Goal: Information Seeking & Learning: Learn about a topic

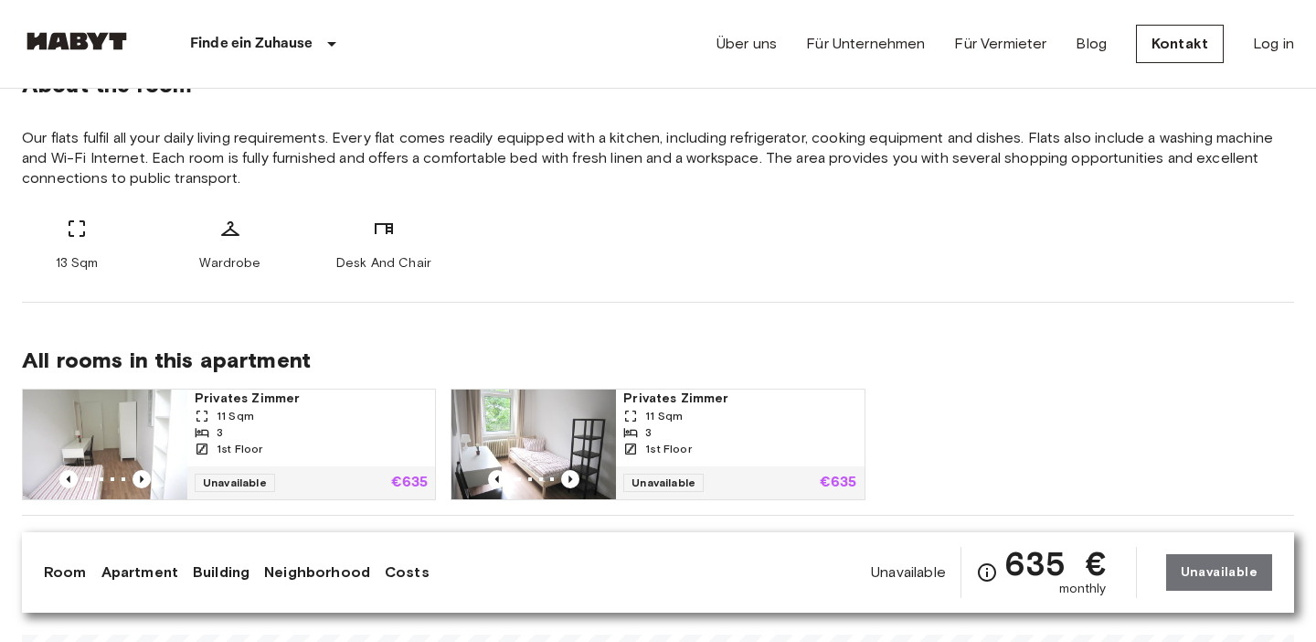
scroll to position [696, 0]
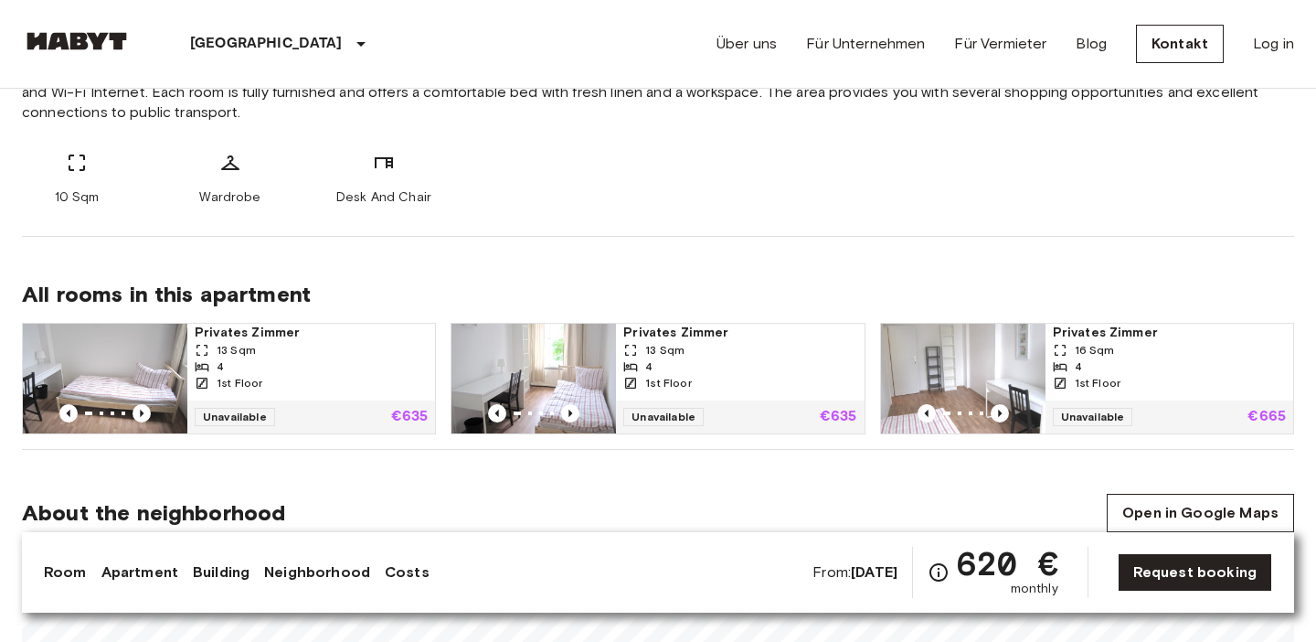
scroll to position [762, 0]
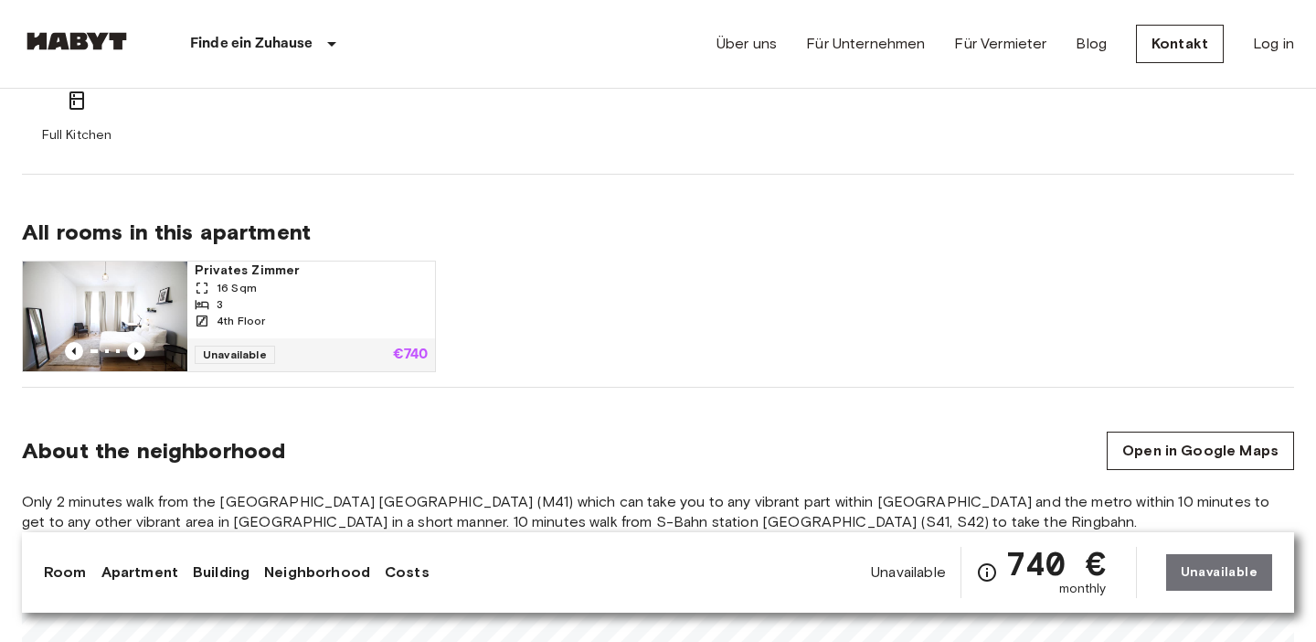
scroll to position [1112, 0]
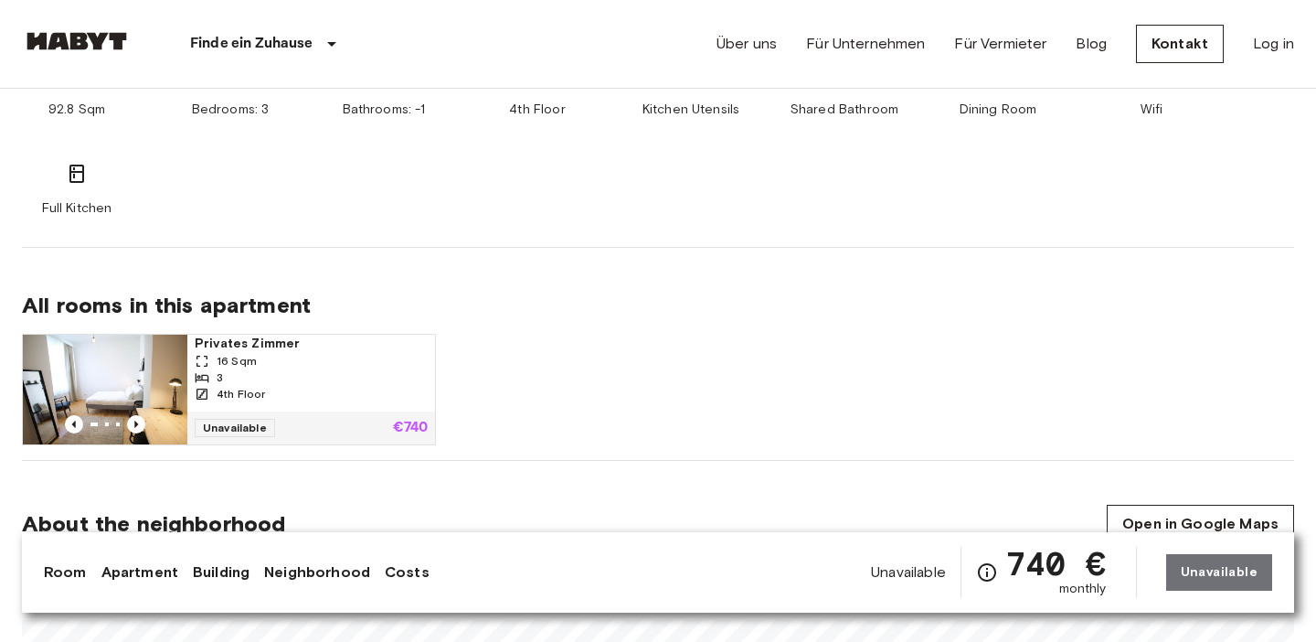
scroll to position [1044, 0]
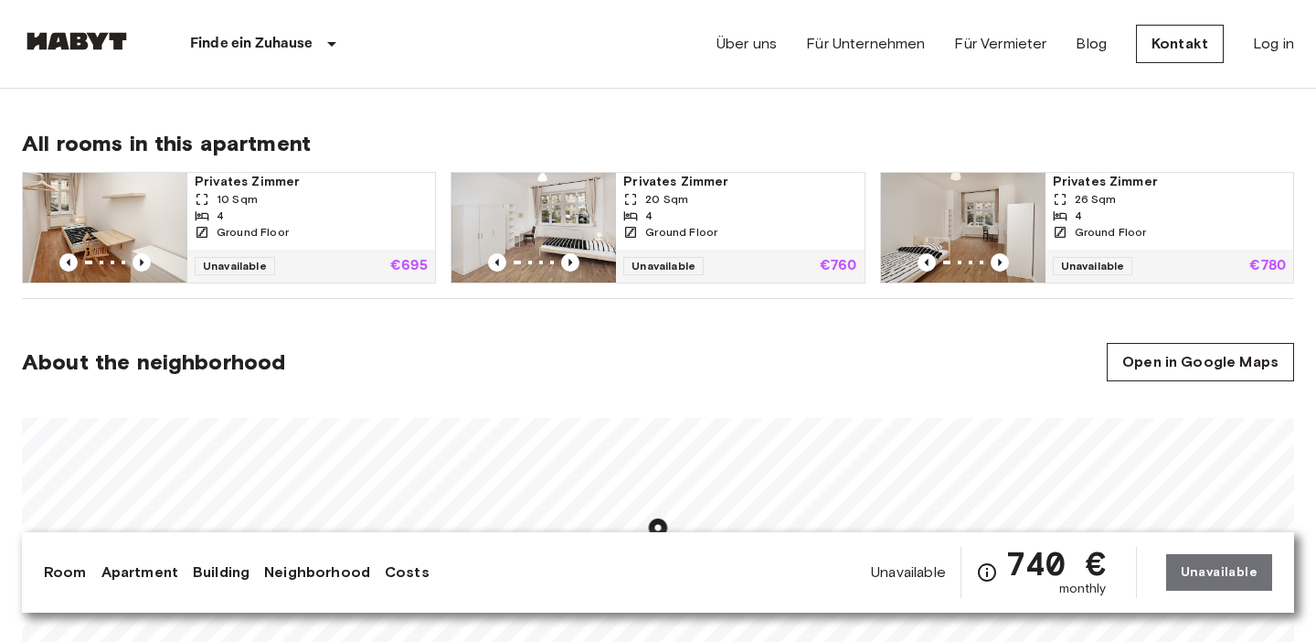
scroll to position [916, 0]
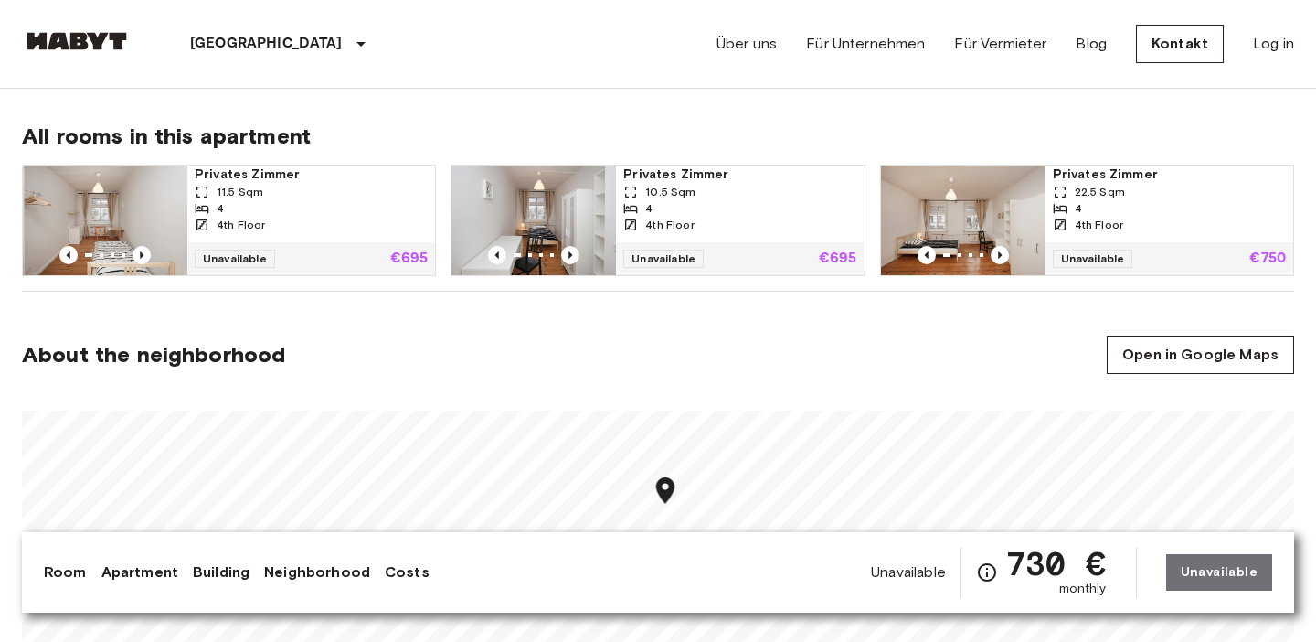
scroll to position [921, 0]
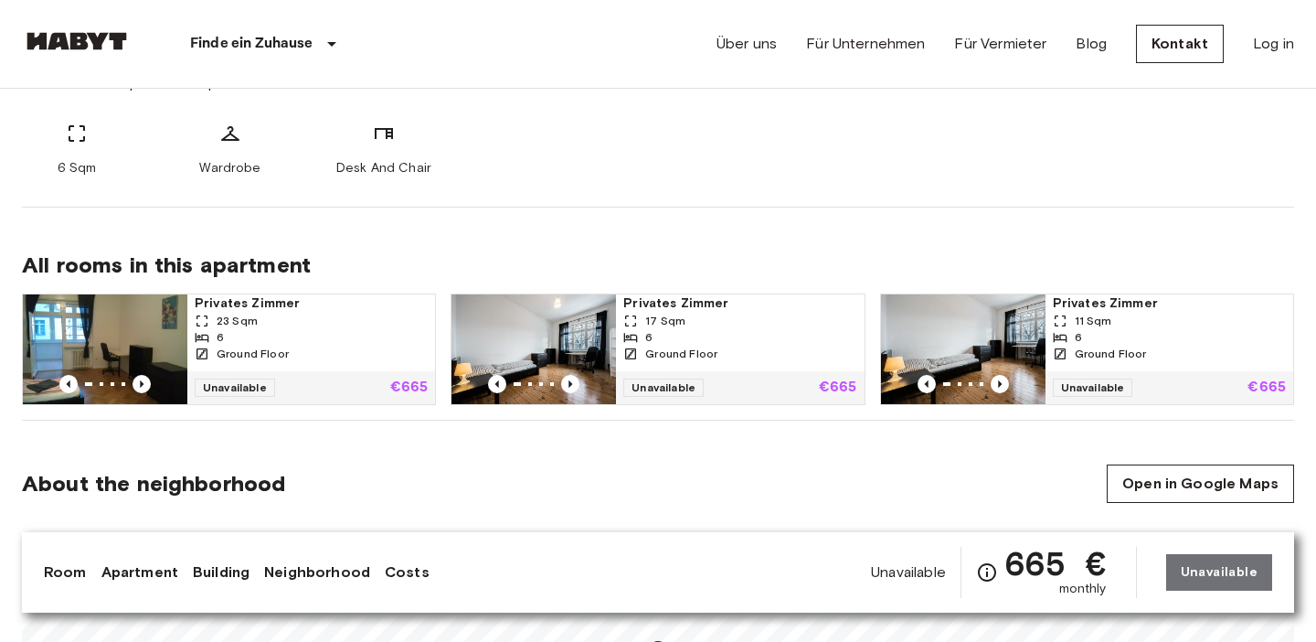
scroll to position [794, 0]
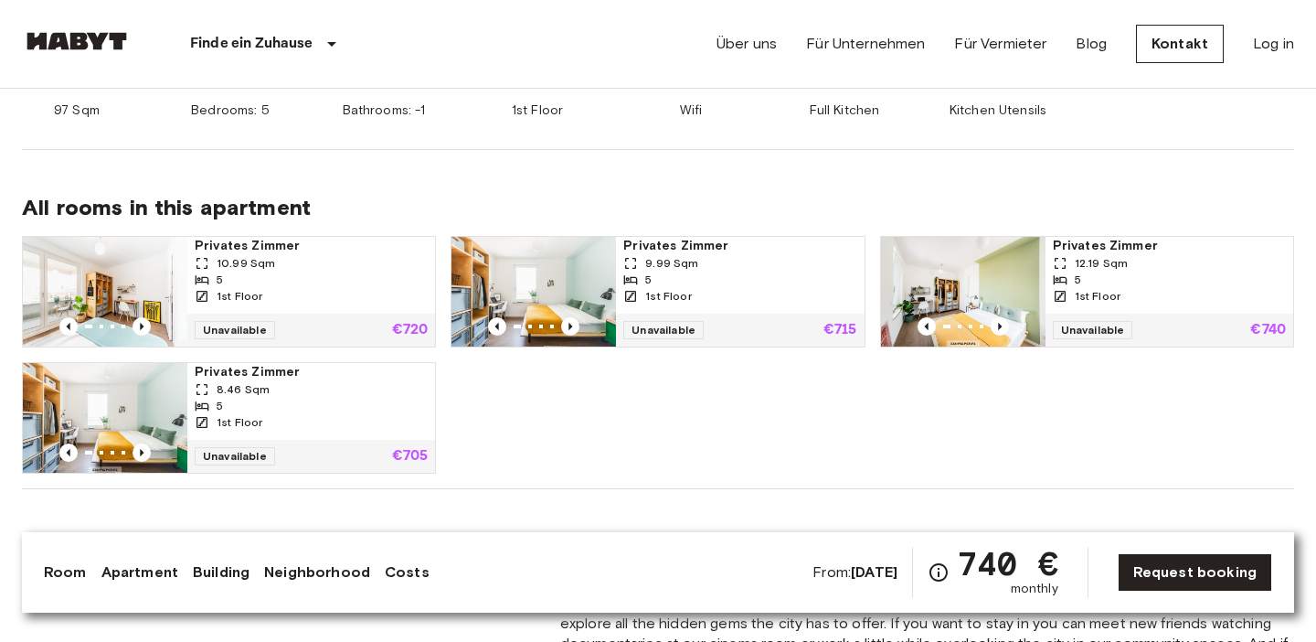
scroll to position [1108, 0]
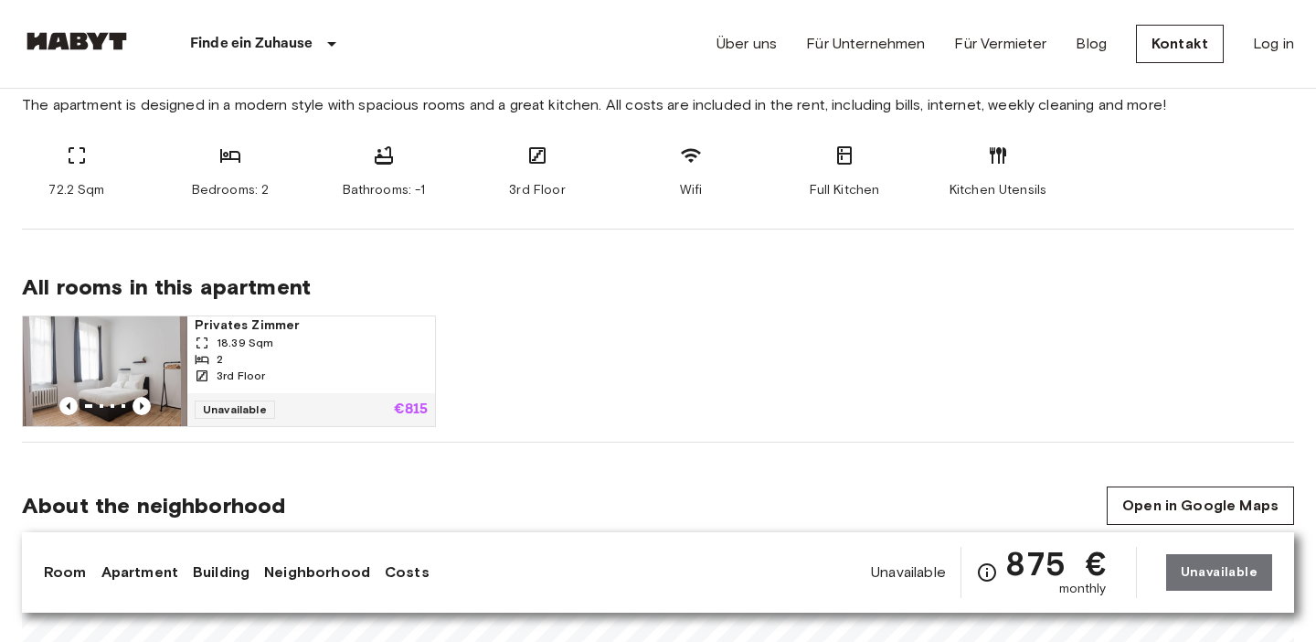
scroll to position [970, 0]
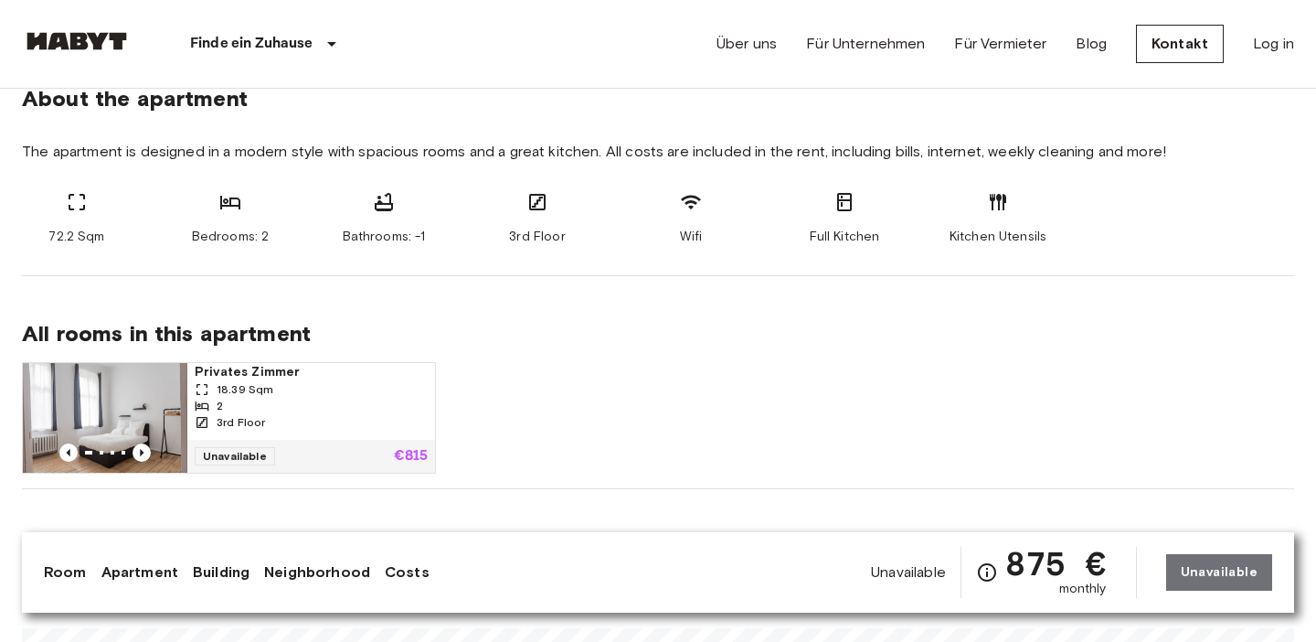
scroll to position [916, 0]
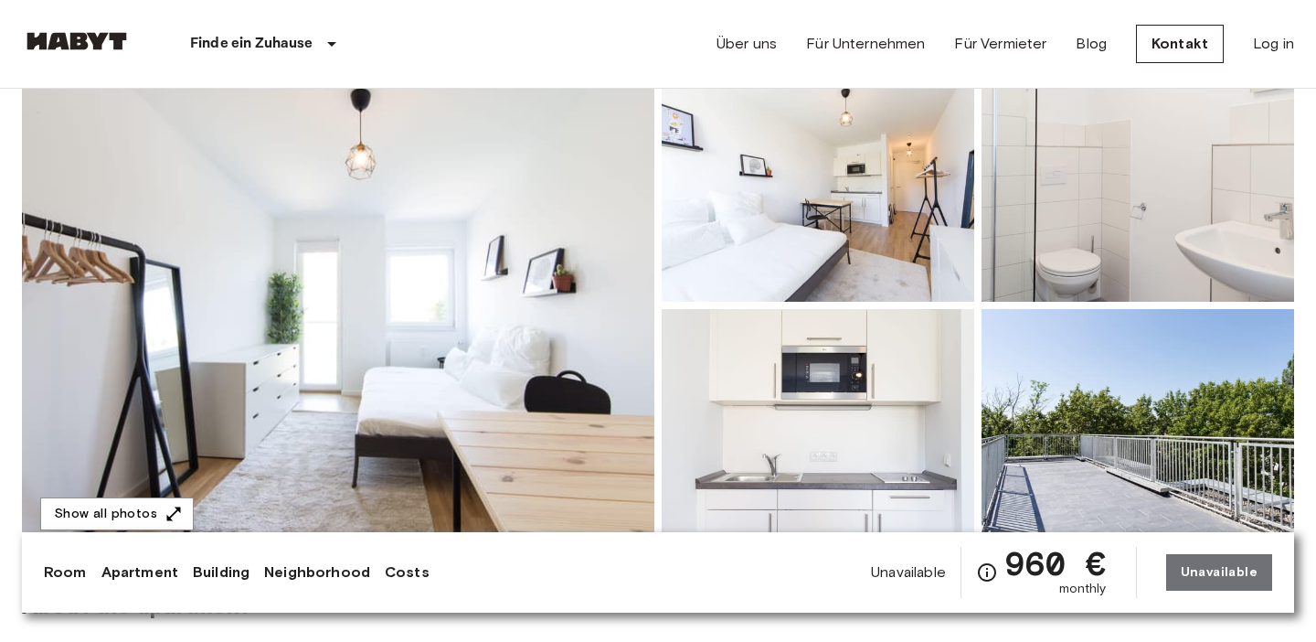
scroll to position [1, 0]
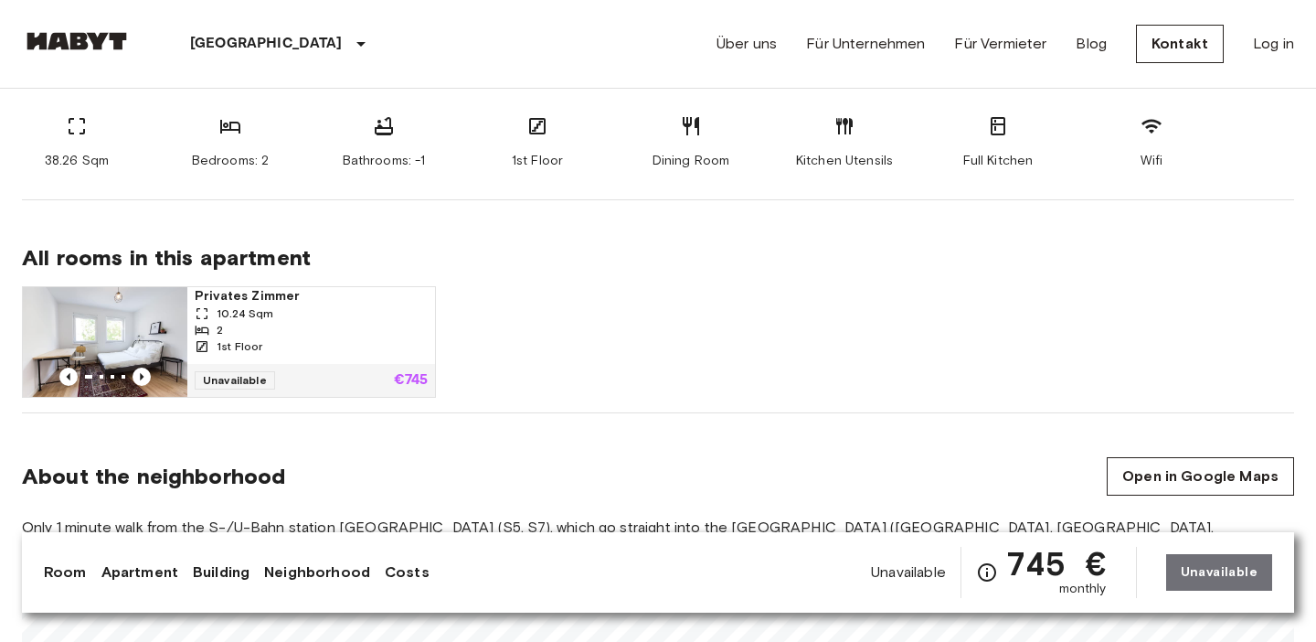
scroll to position [996, 0]
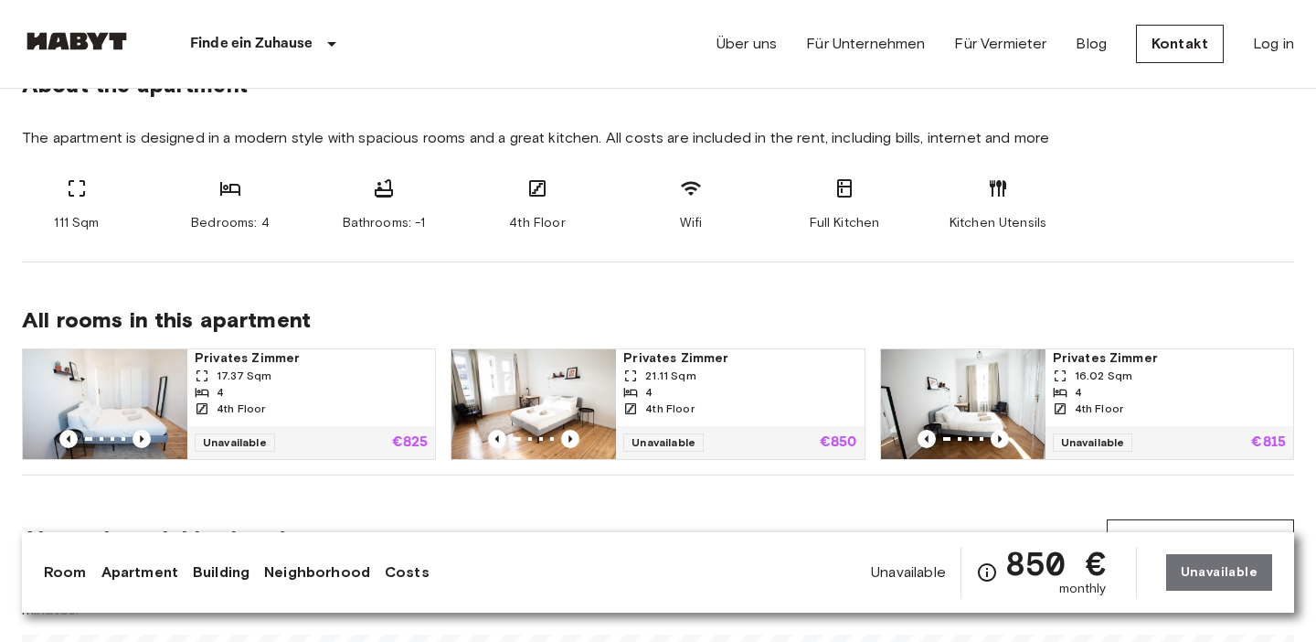
scroll to position [921, 0]
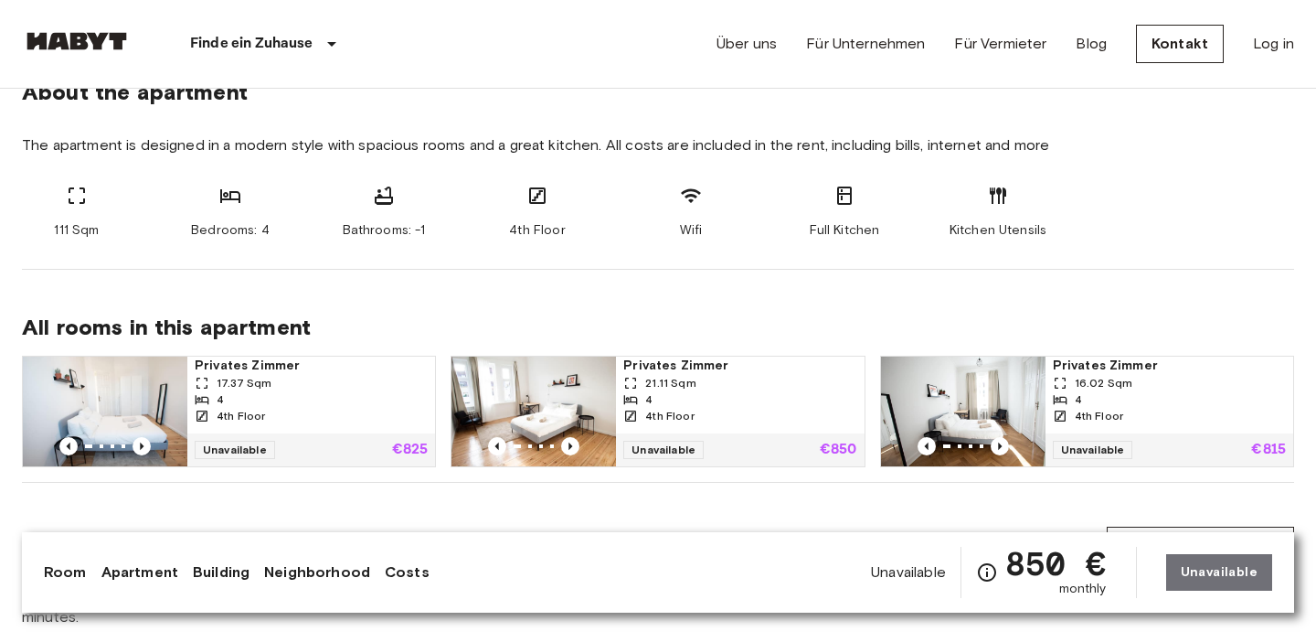
scroll to position [924, 0]
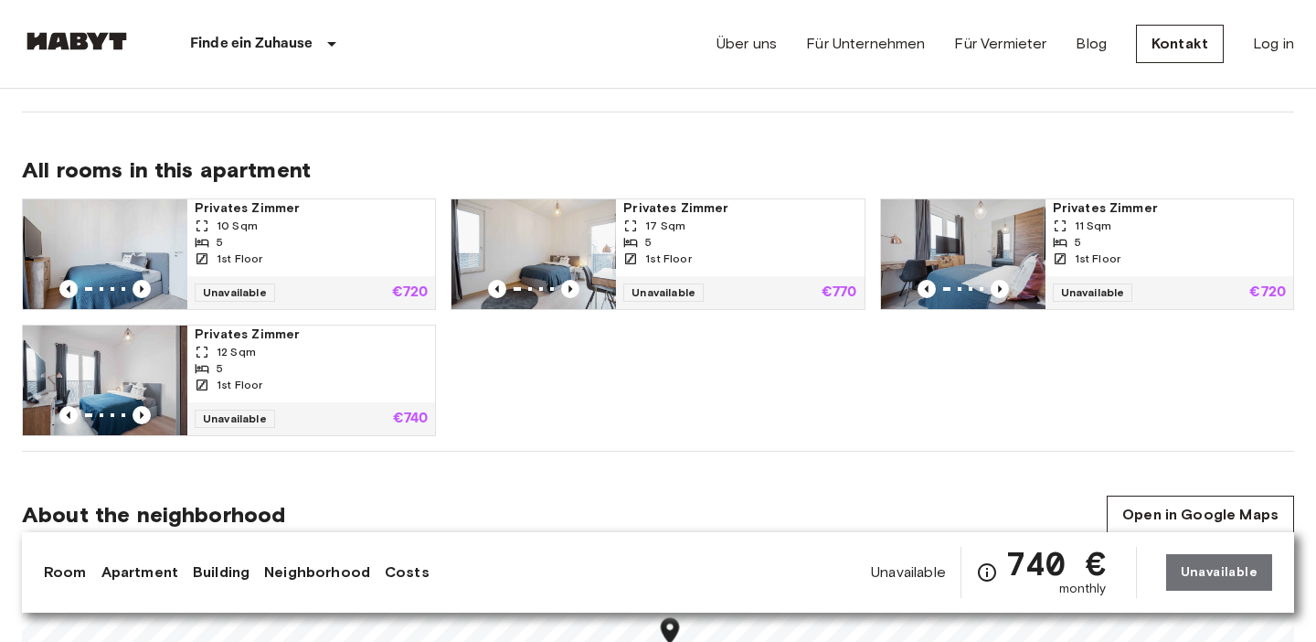
scroll to position [990, 0]
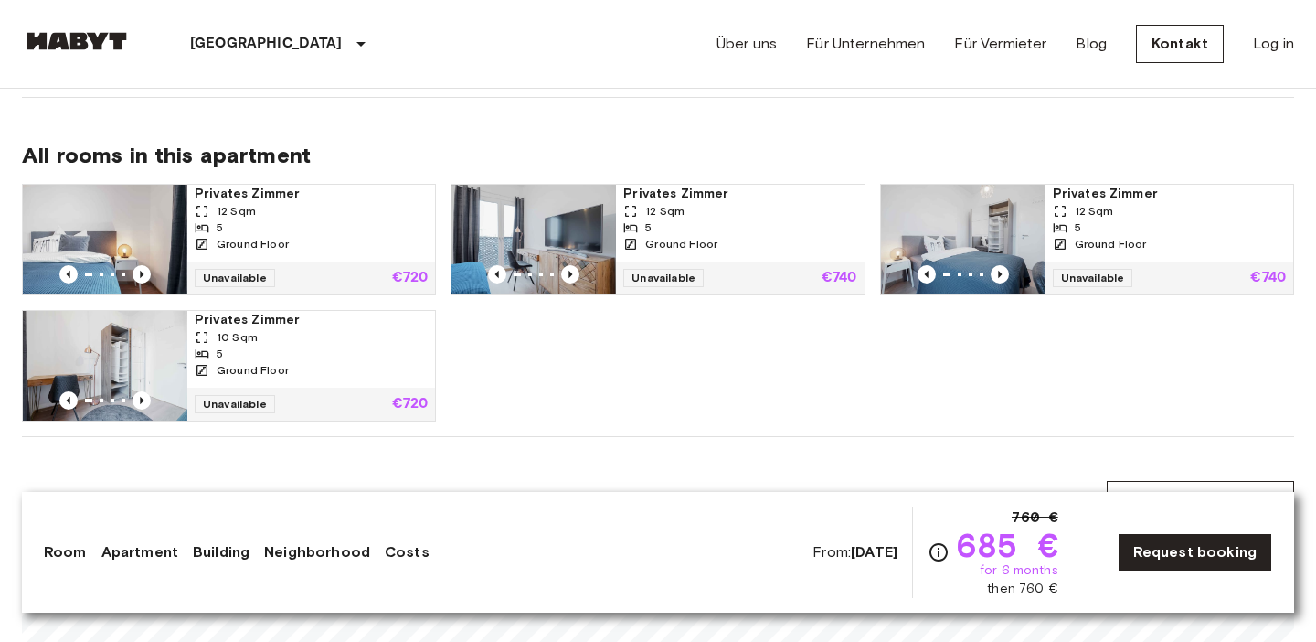
scroll to position [1000, 0]
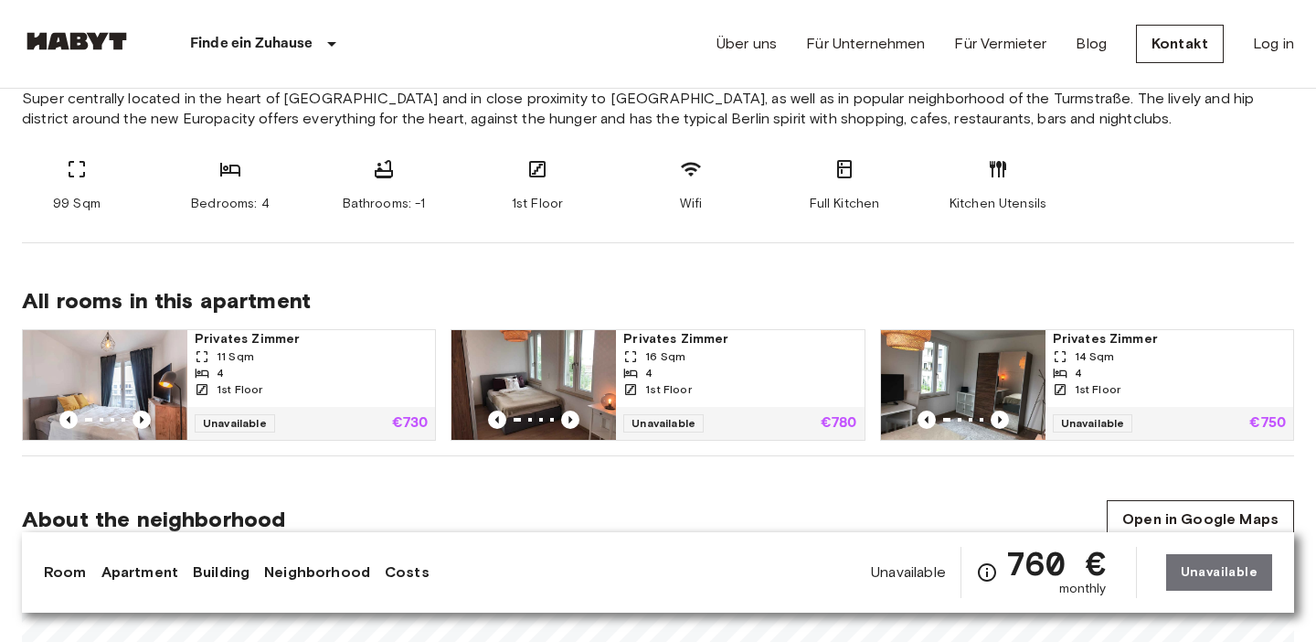
scroll to position [735, 0]
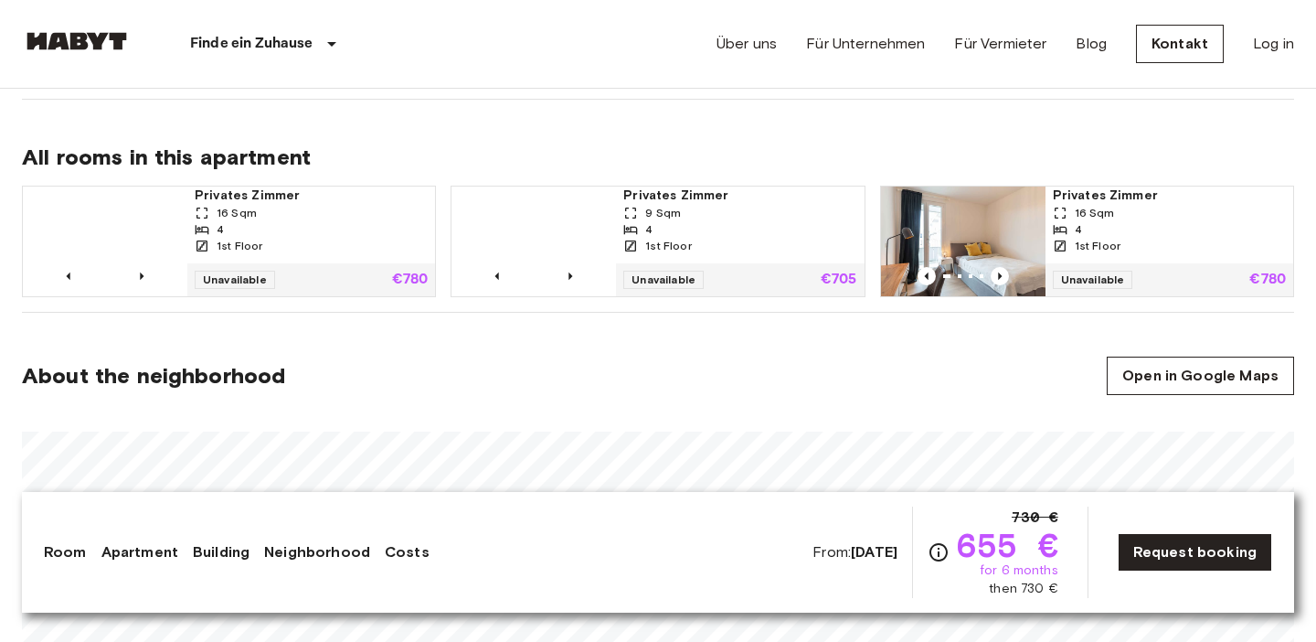
scroll to position [903, 0]
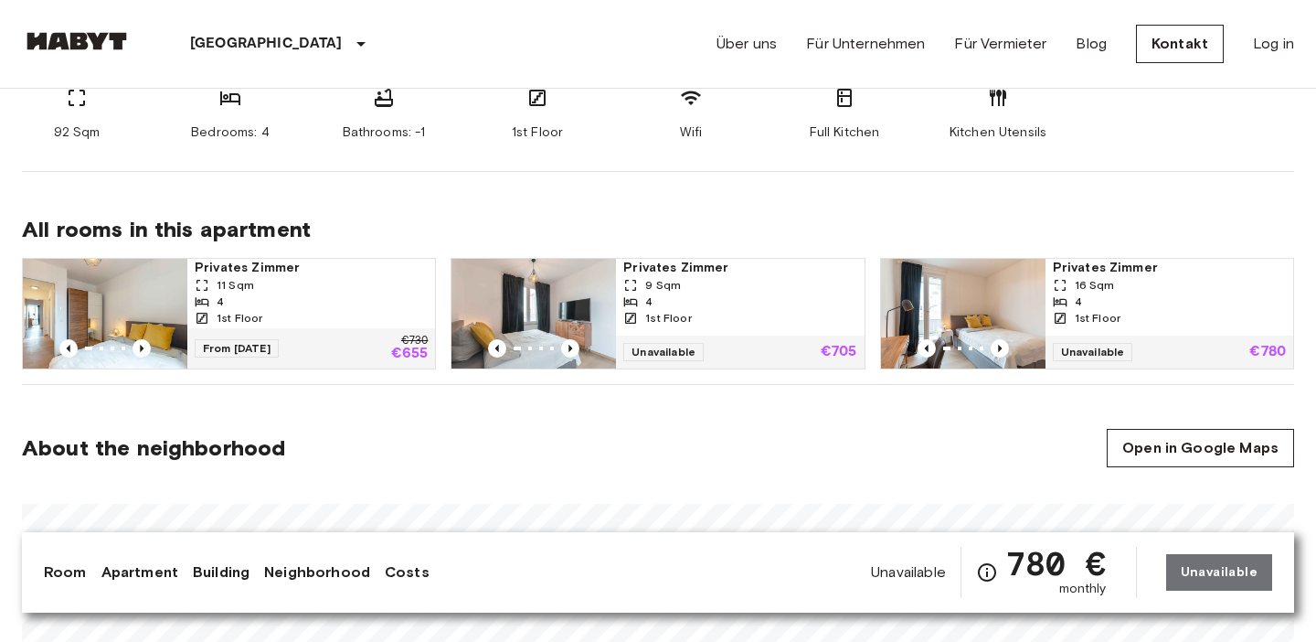
scroll to position [809, 0]
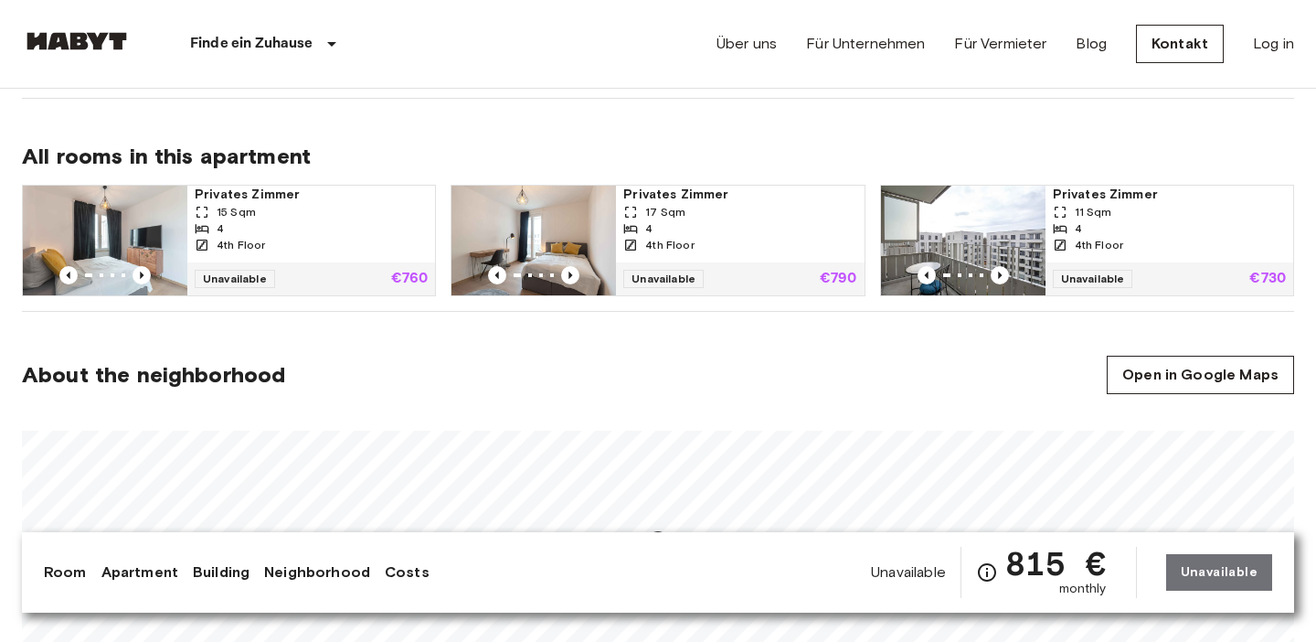
scroll to position [879, 0]
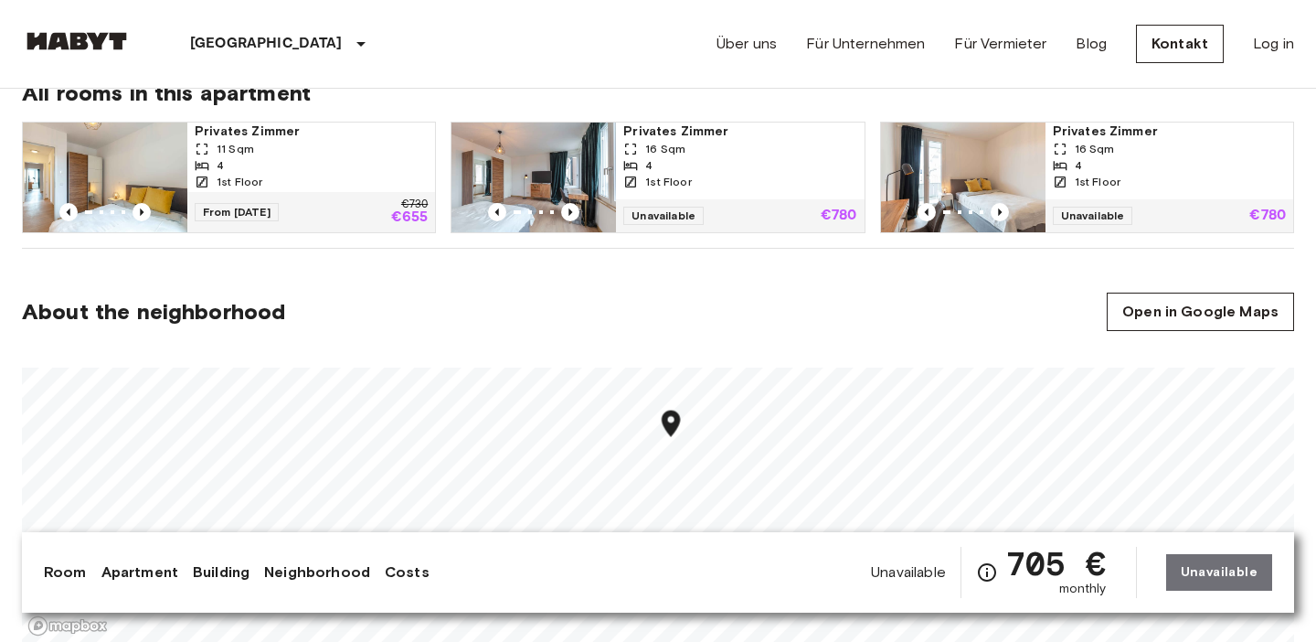
scroll to position [947, 0]
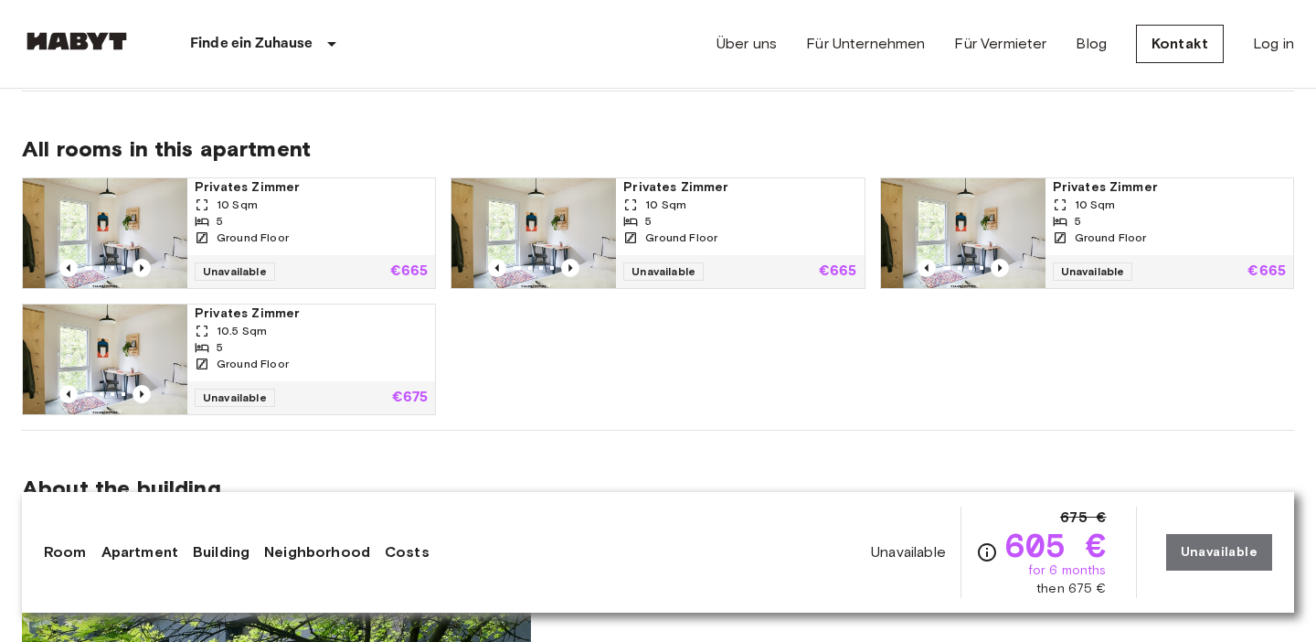
scroll to position [1269, 0]
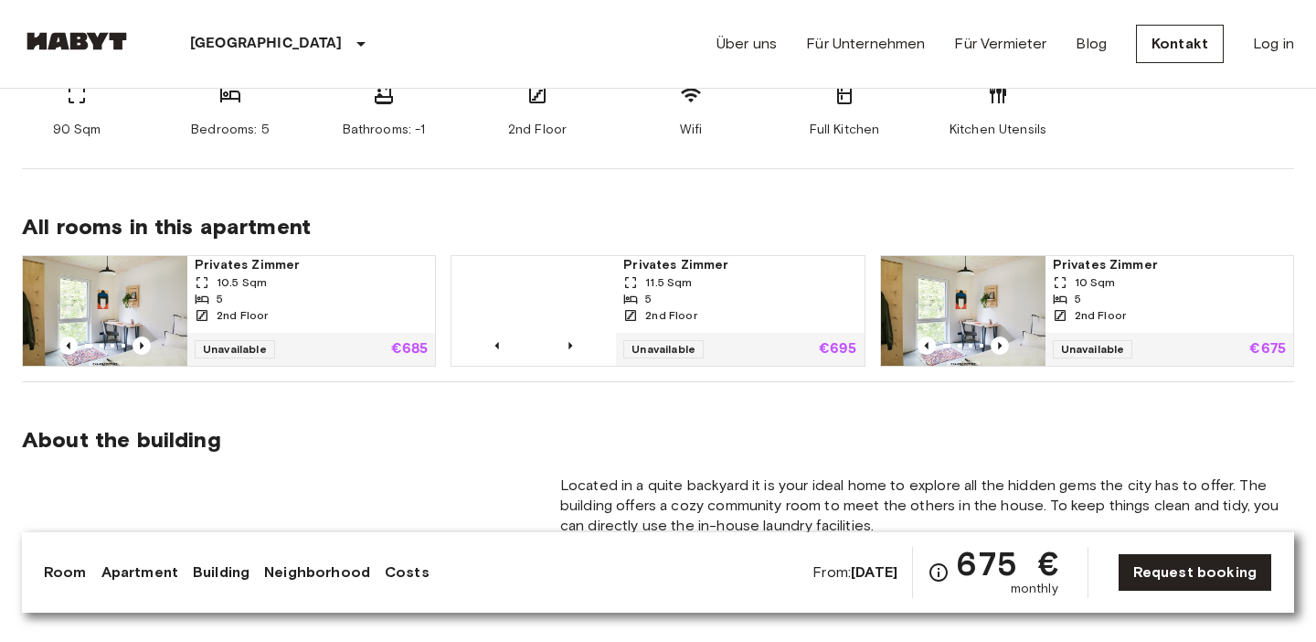
scroll to position [1078, 0]
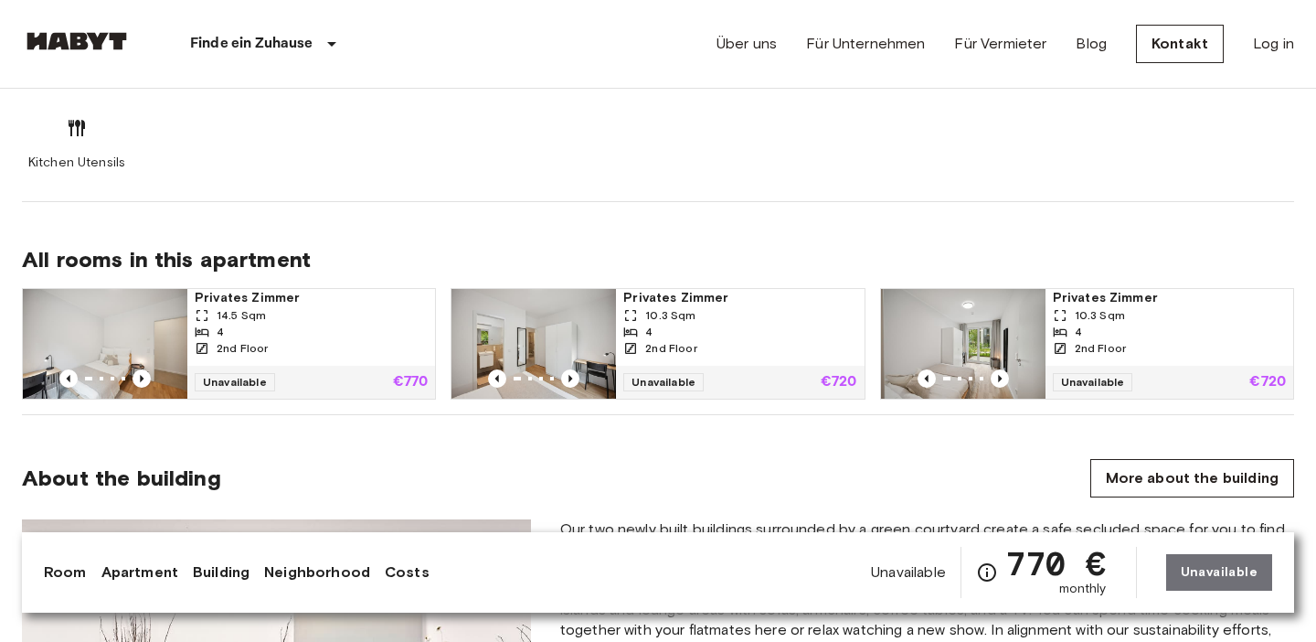
scroll to position [1188, 0]
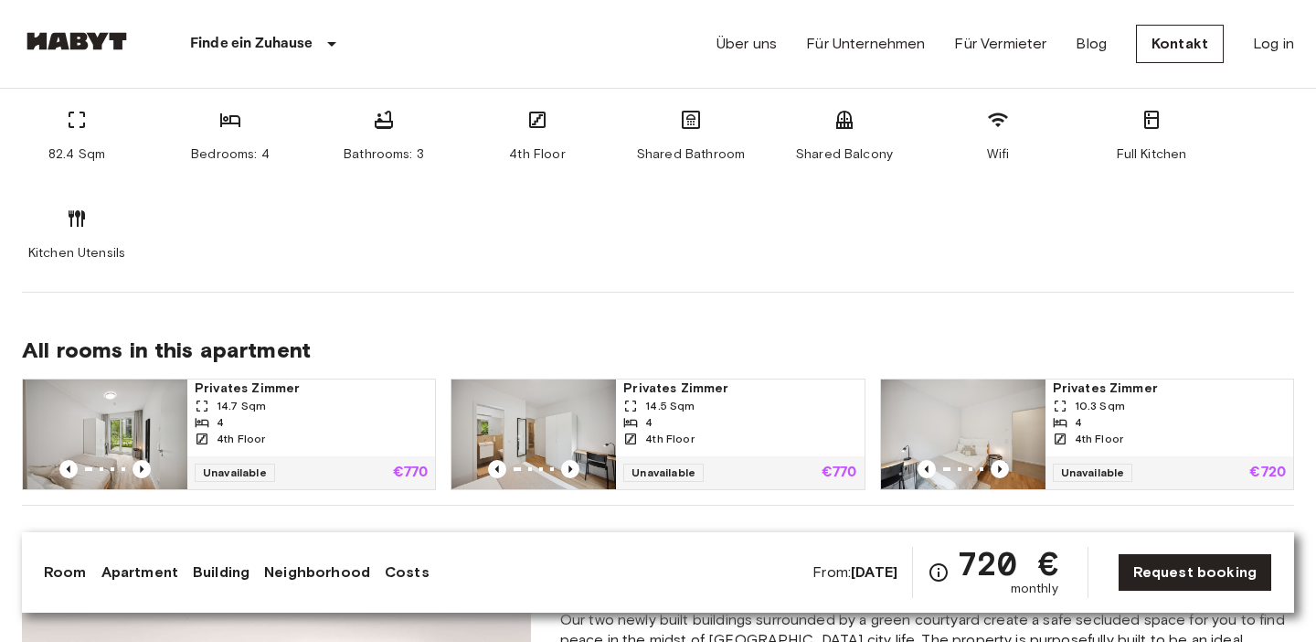
scroll to position [1104, 0]
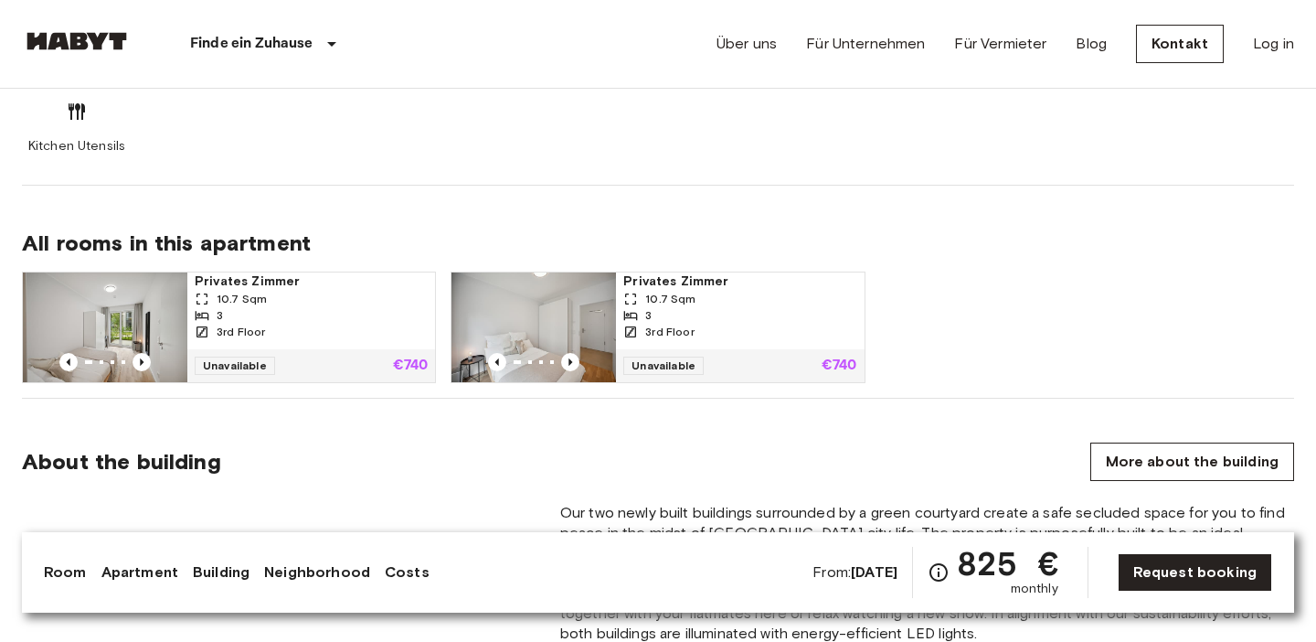
scroll to position [1201, 0]
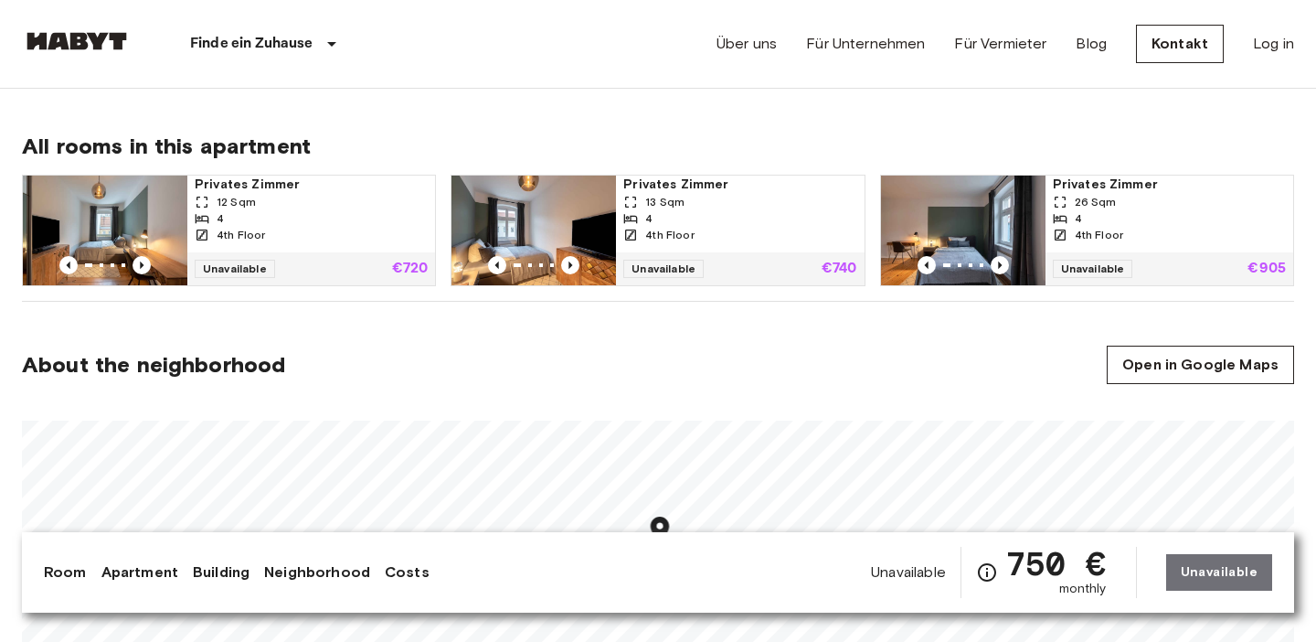
scroll to position [876, 0]
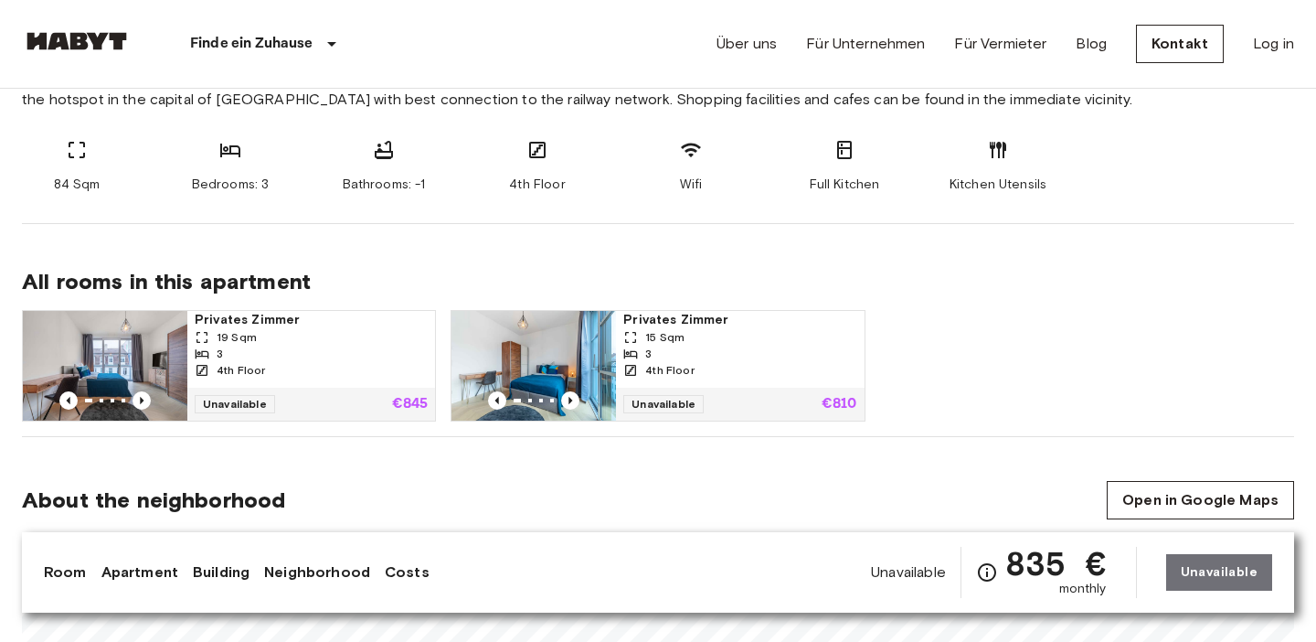
scroll to position [753, 0]
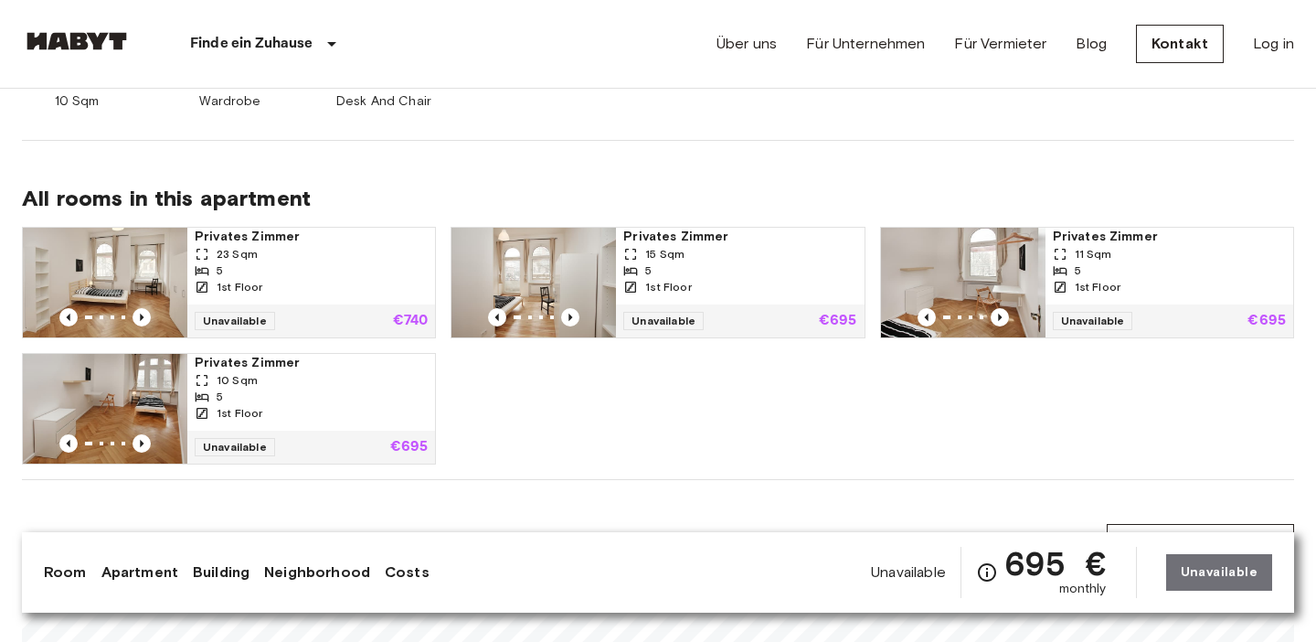
scroll to position [866, 0]
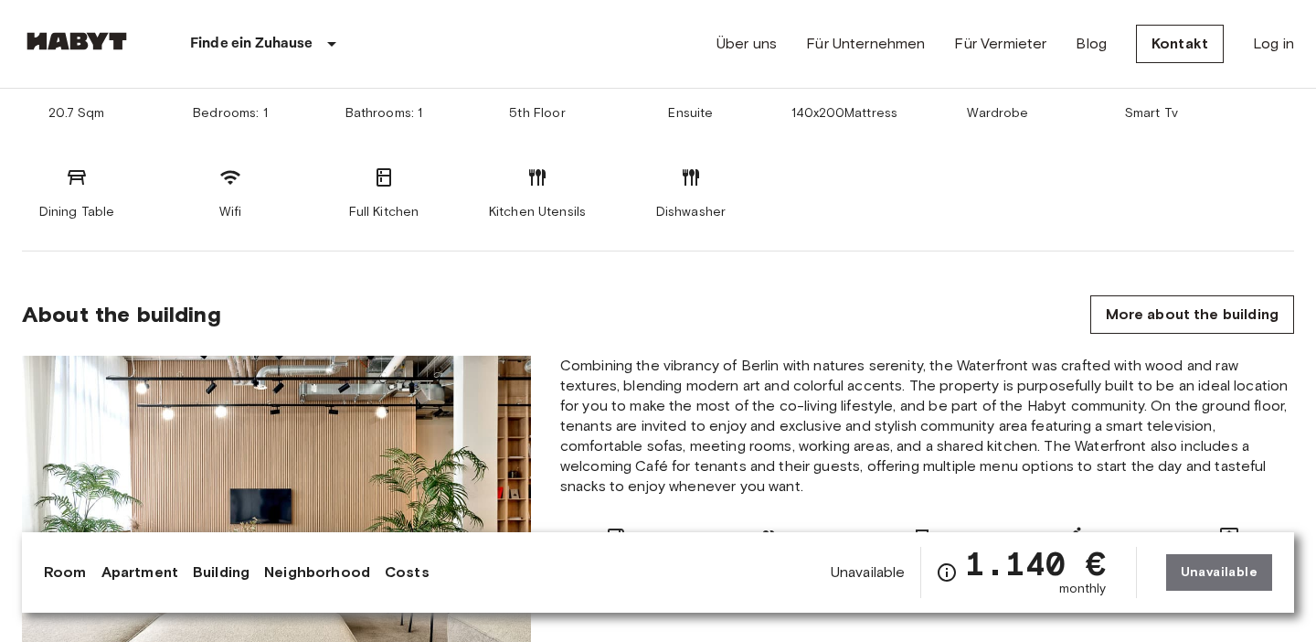
scroll to position [869, 0]
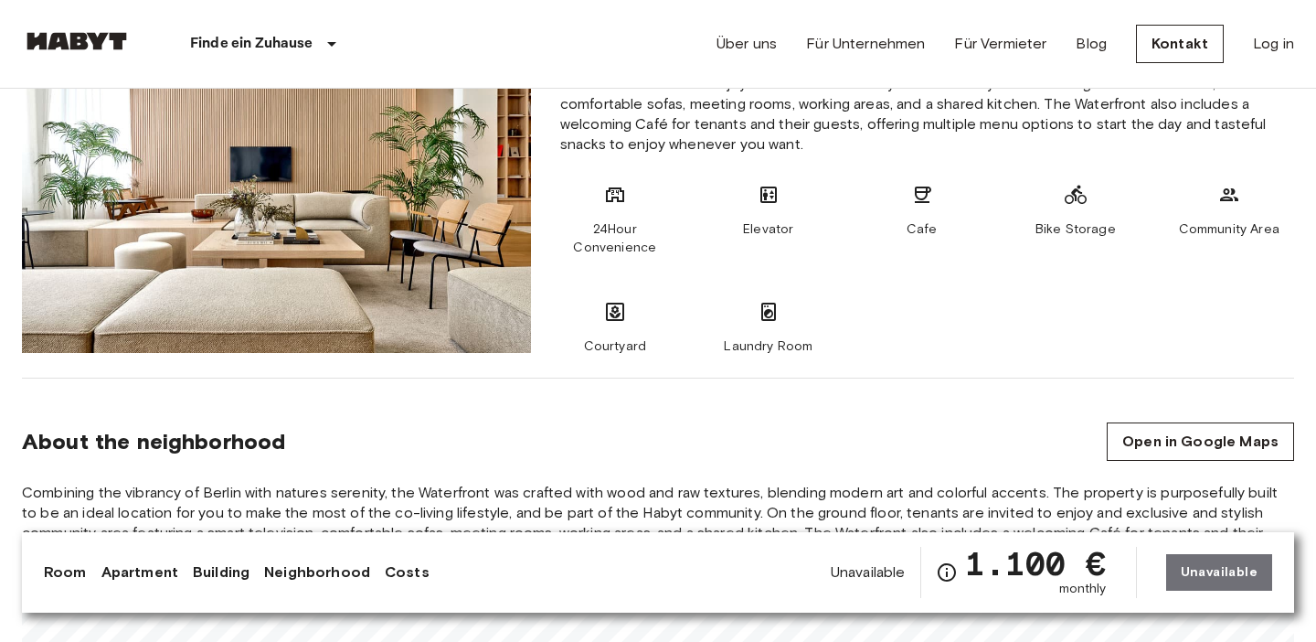
scroll to position [1207, 0]
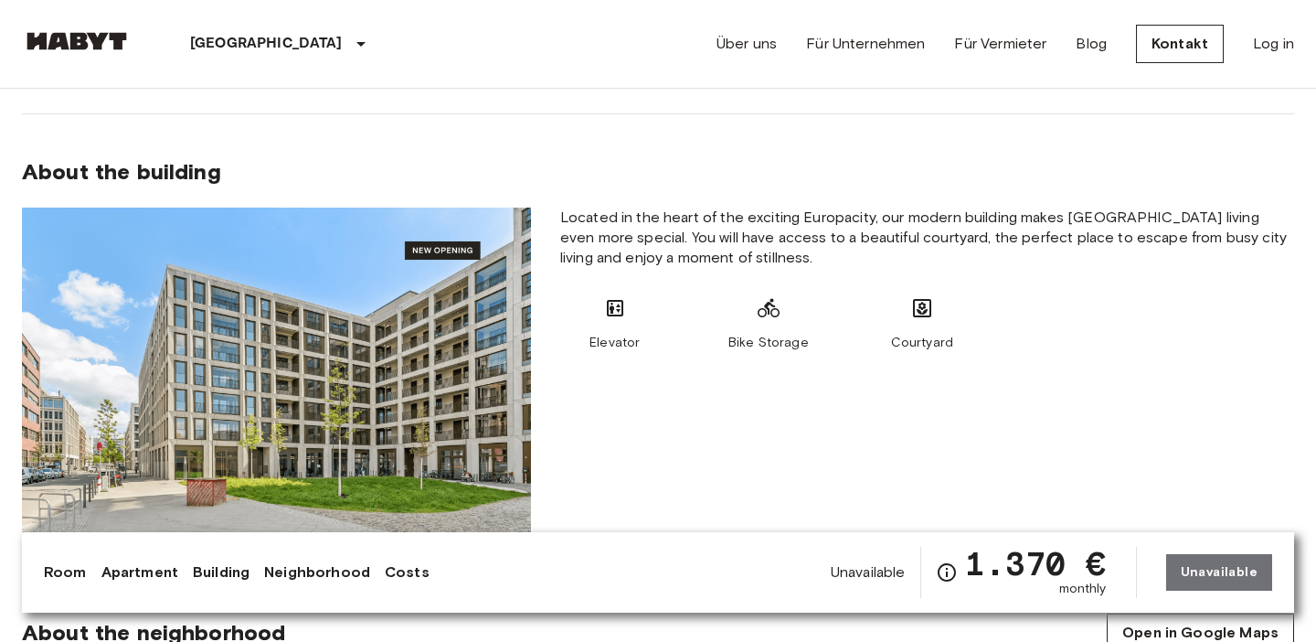
scroll to position [976, 0]
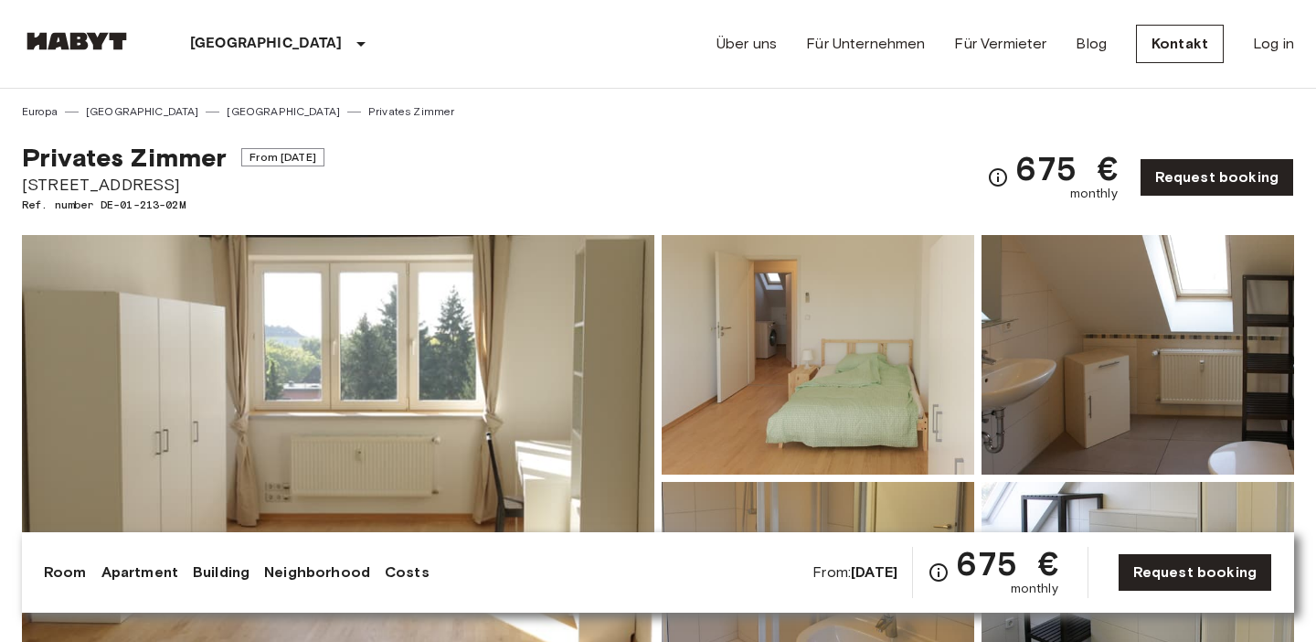
click at [537, 42] on div "Berlin Europa Amsterdam Berlin Brüssel Köln Dusseldorf Frankfurt Graz Hamburg L…" at bounding box center [658, 44] width 1273 height 88
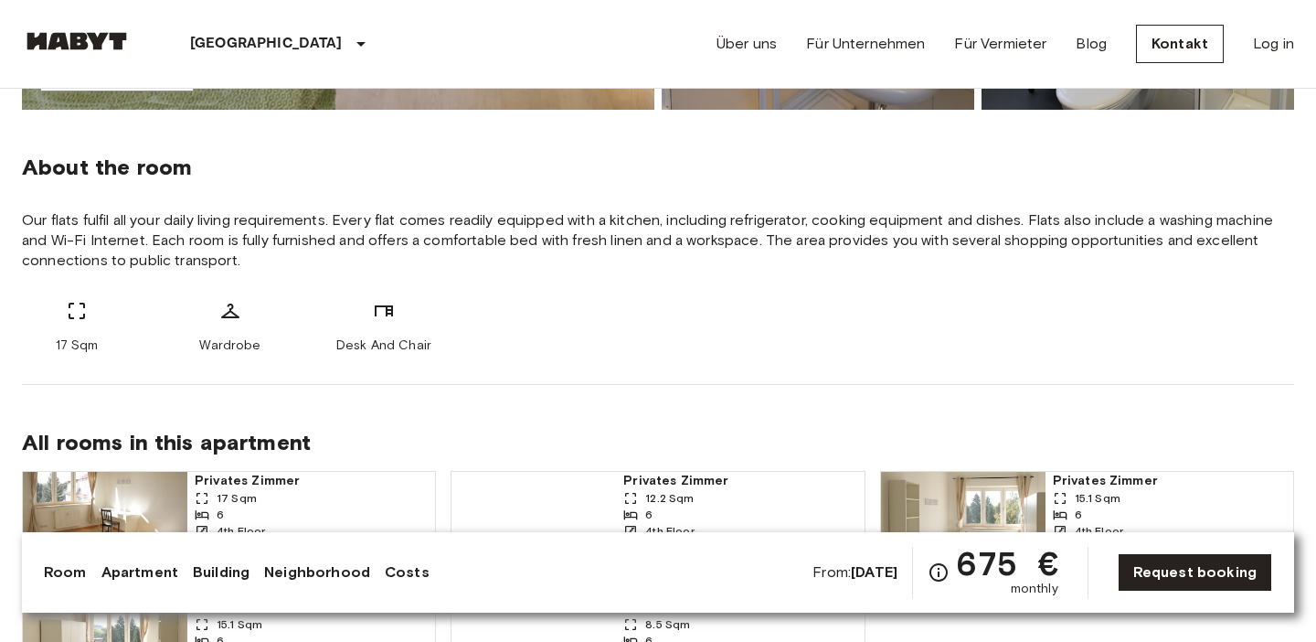
scroll to position [739, 0]
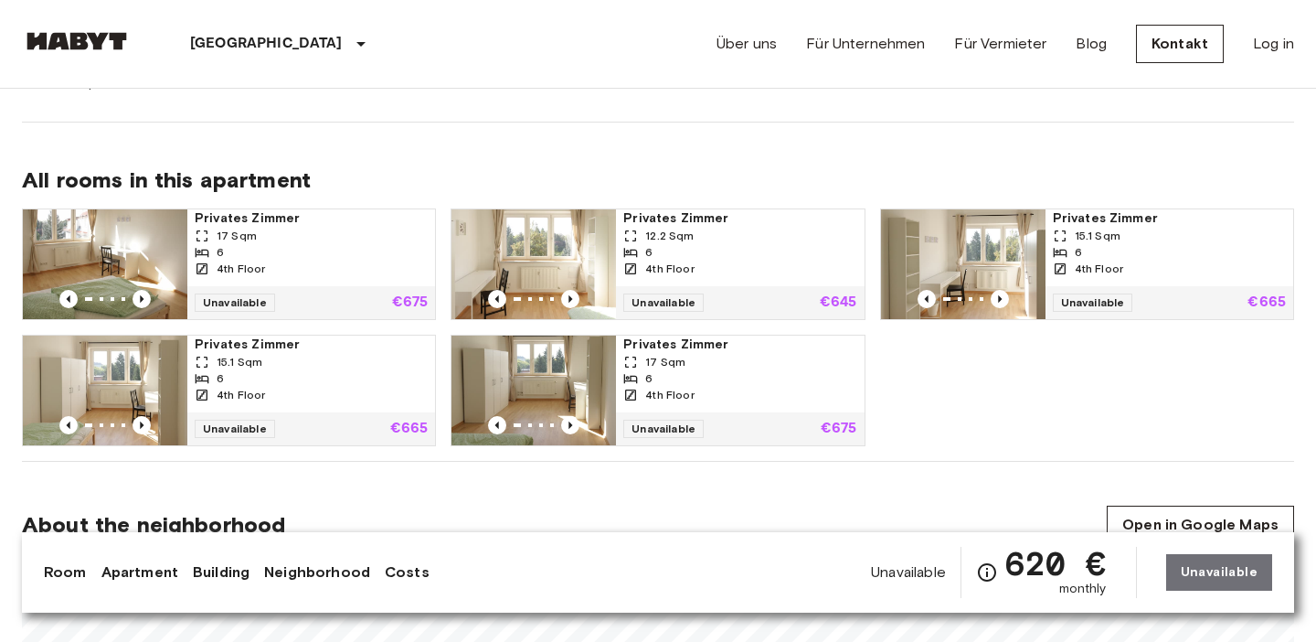
scroll to position [891, 0]
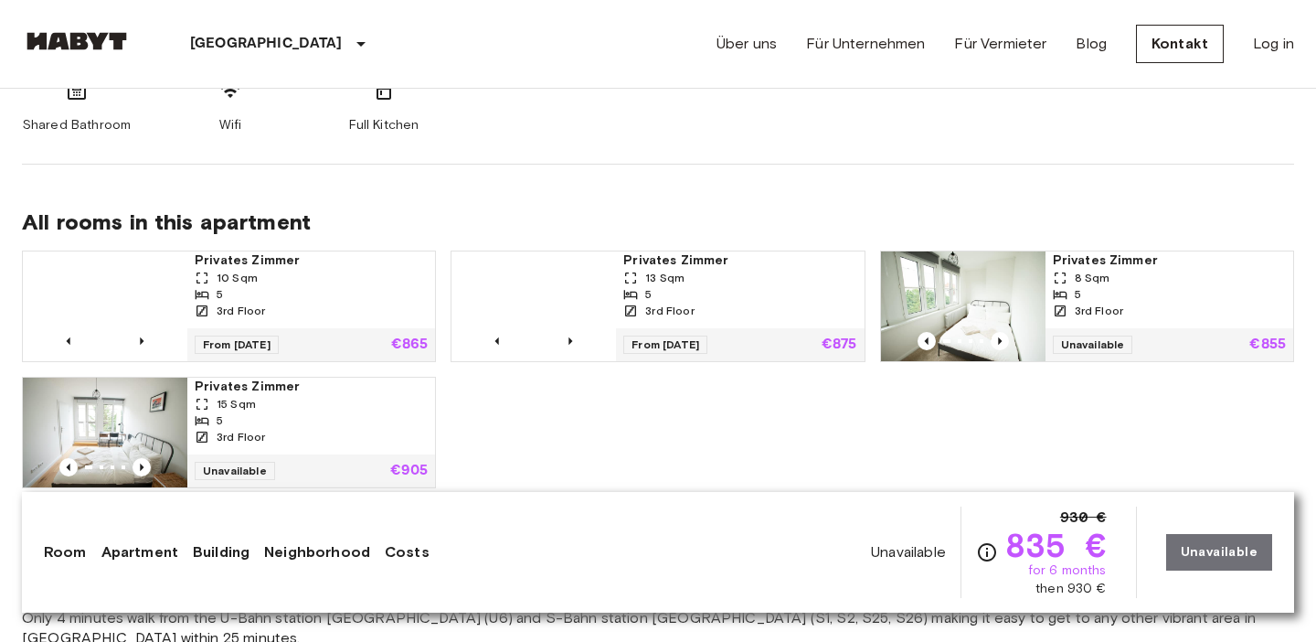
scroll to position [1190, 0]
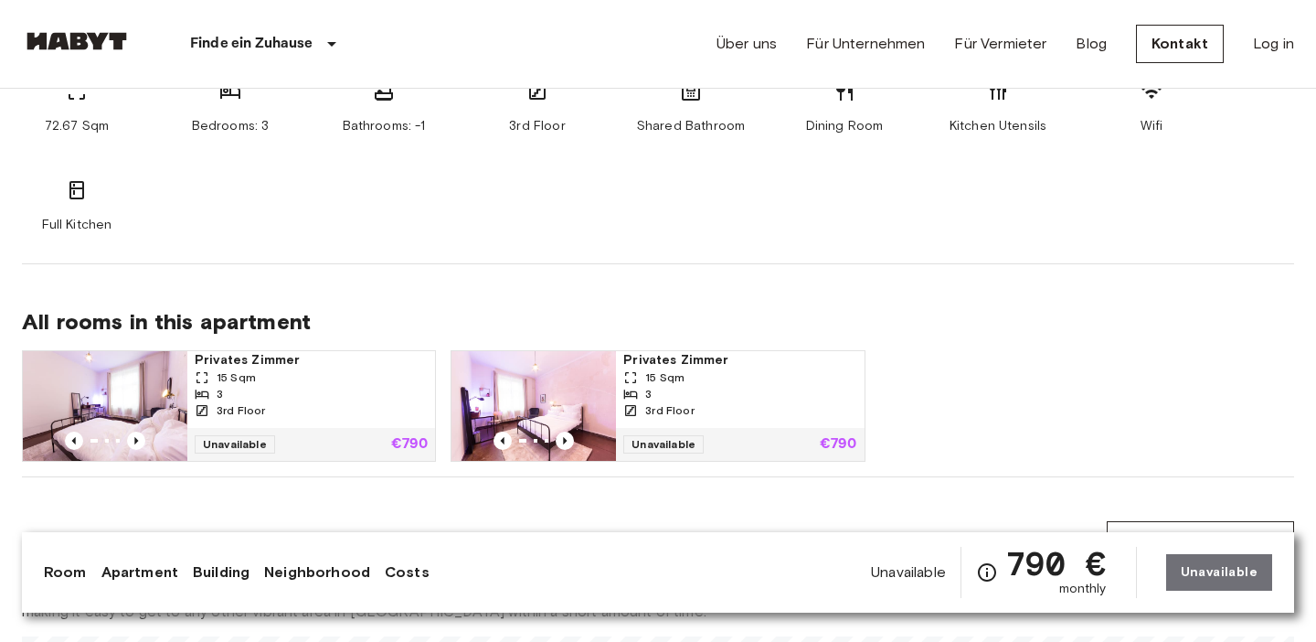
scroll to position [1036, 0]
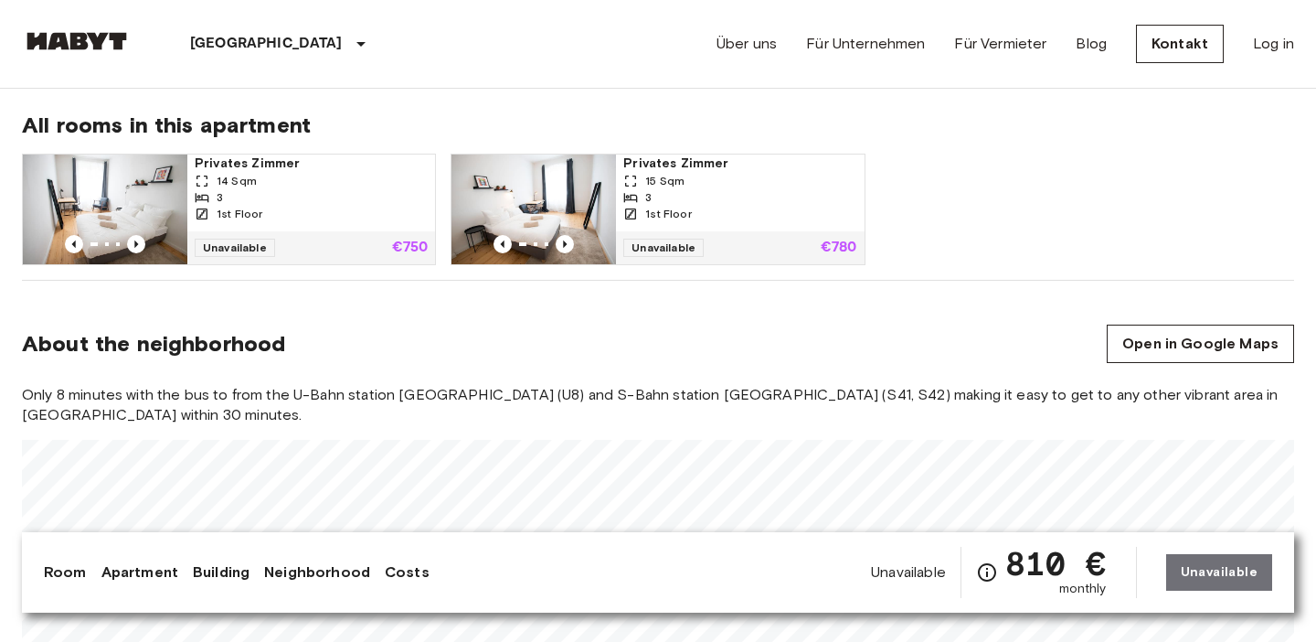
scroll to position [1147, 0]
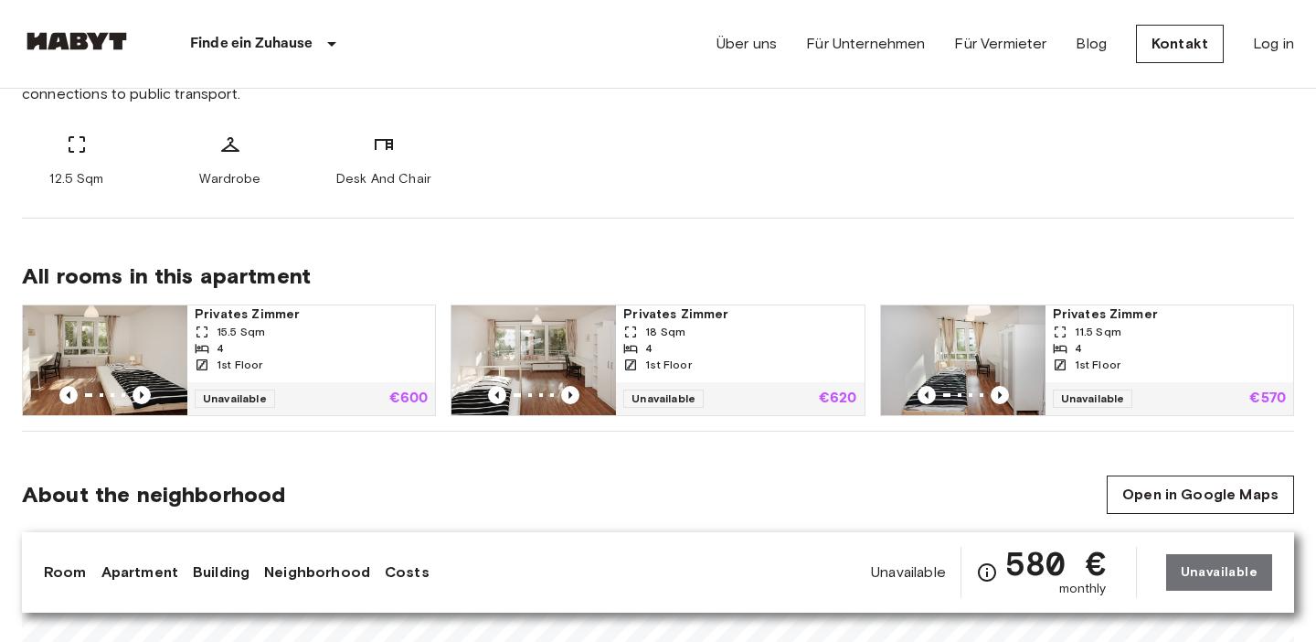
scroll to position [771, 0]
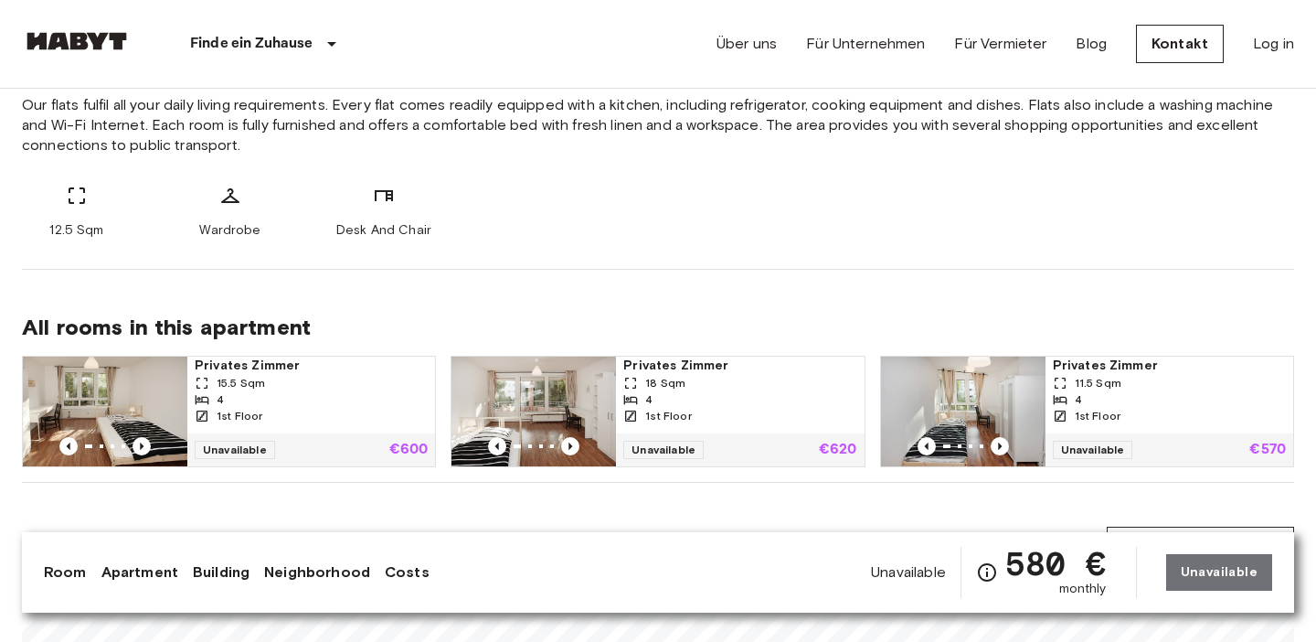
scroll to position [729, 0]
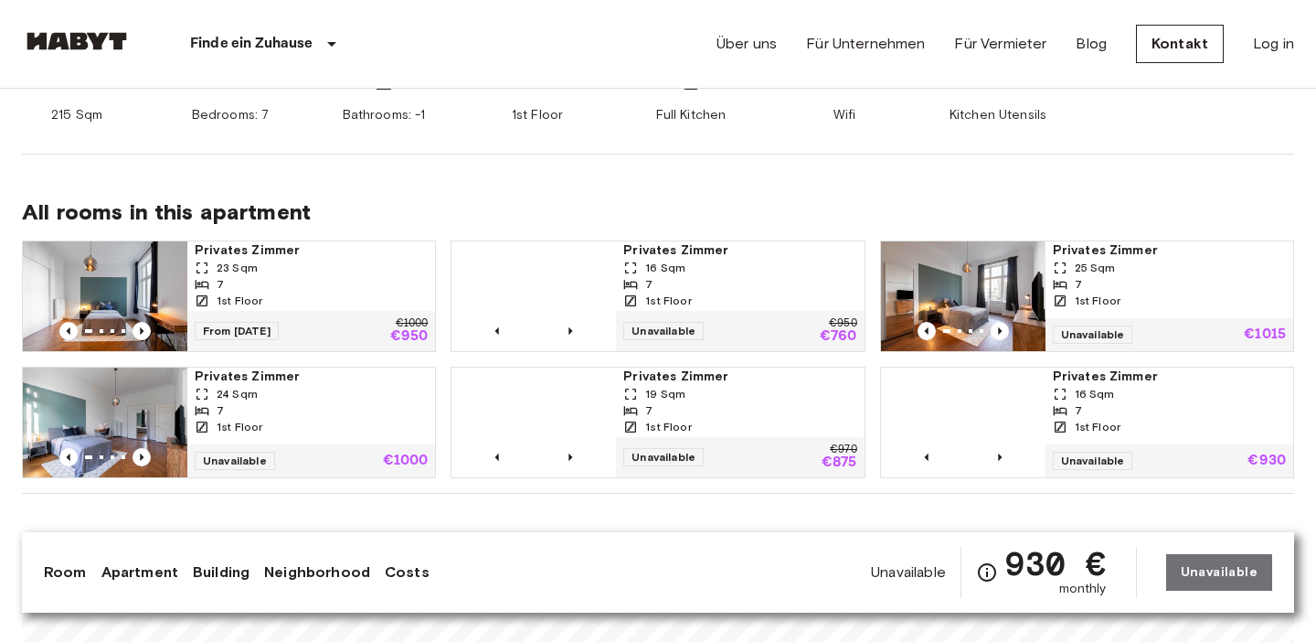
scroll to position [857, 0]
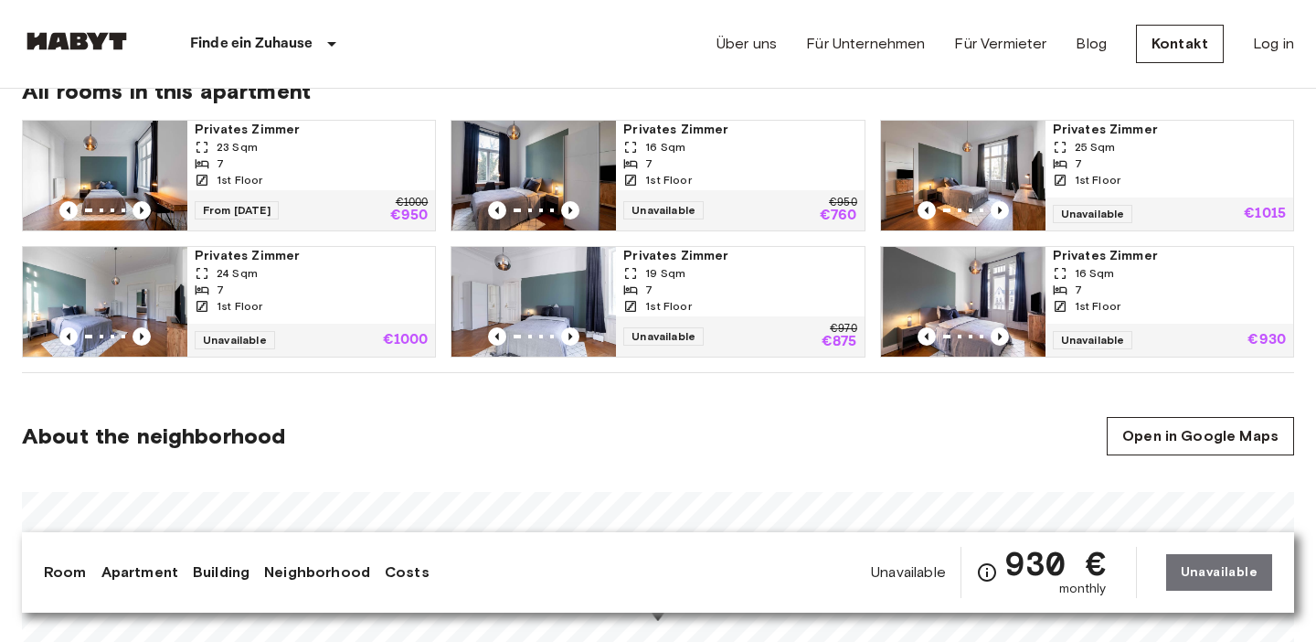
scroll to position [912, 0]
